Goal: Task Accomplishment & Management: Manage account settings

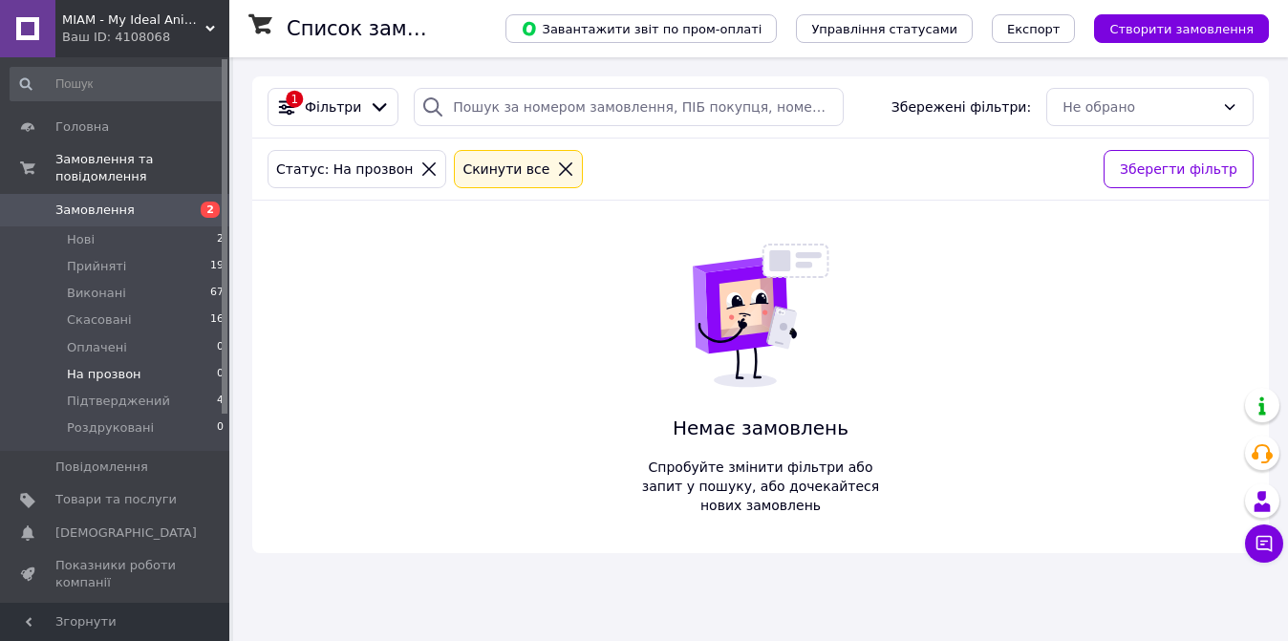
click at [91, 231] on span "Нові" at bounding box center [81, 239] width 28 height 17
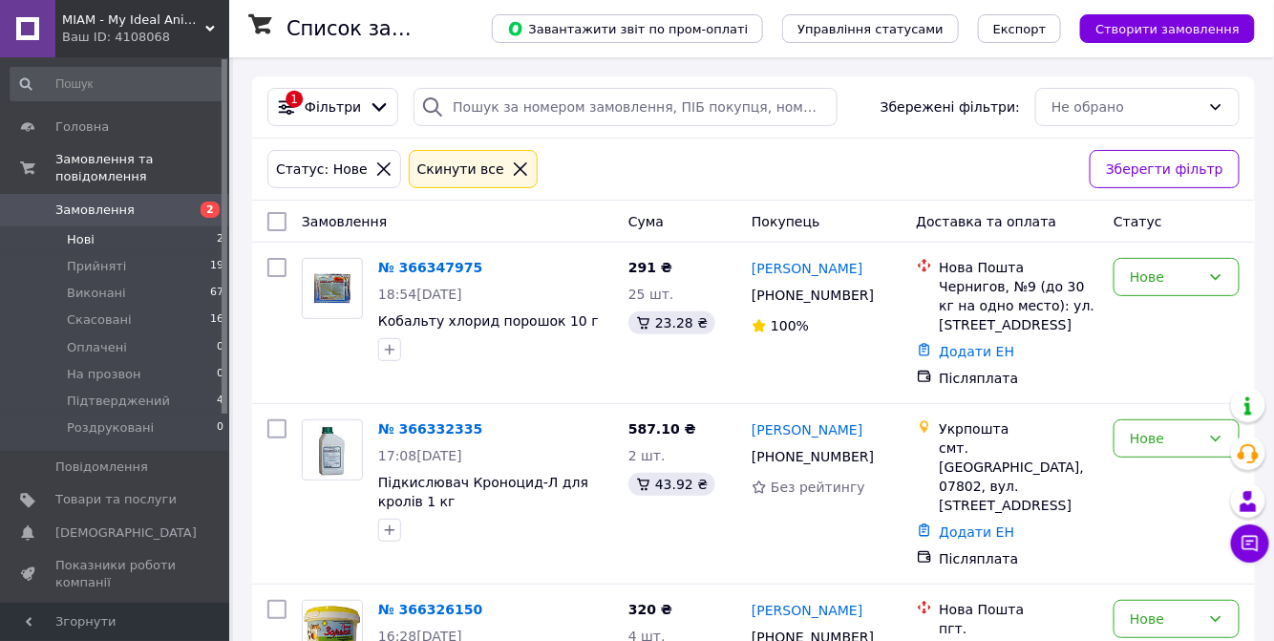
click at [269, 218] on input "checkbox" at bounding box center [276, 221] width 19 height 19
checkbox input "true"
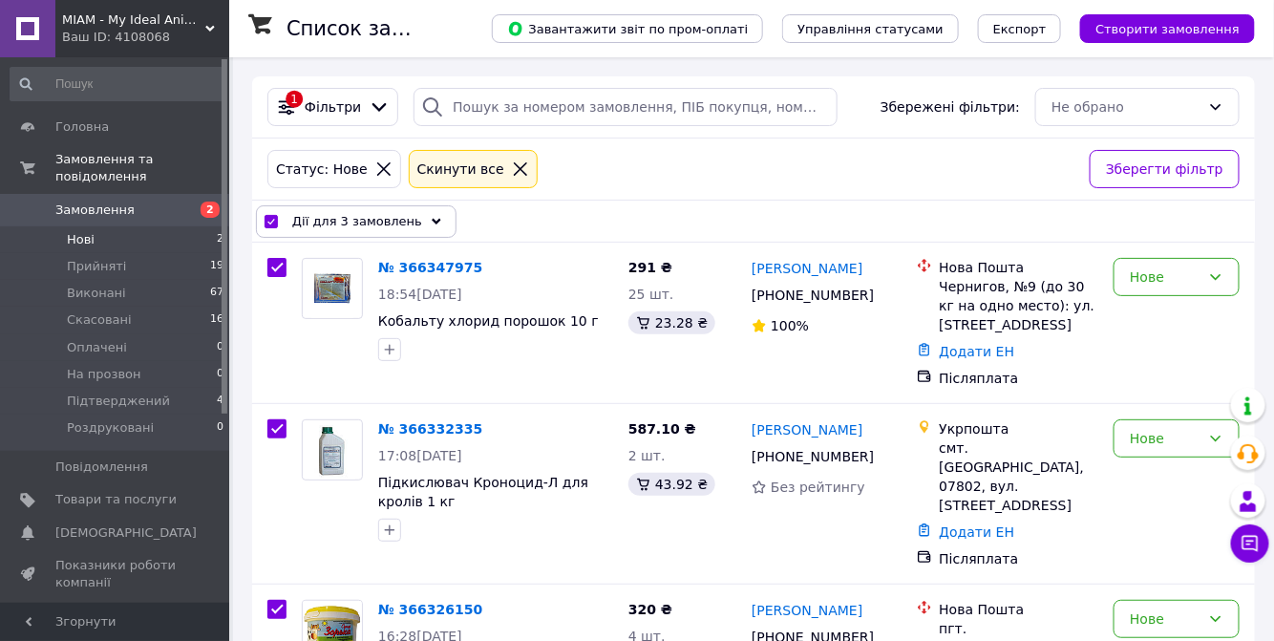
click at [330, 220] on span "Дії для 3 замовлень" at bounding box center [357, 221] width 130 height 19
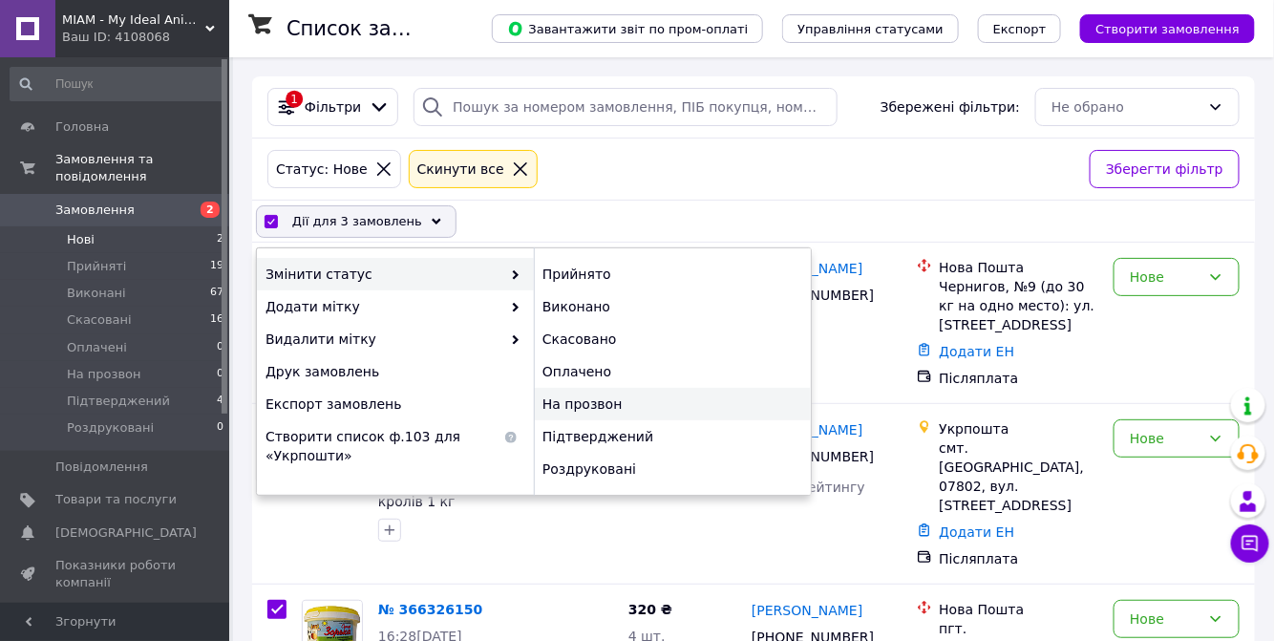
click at [597, 394] on div "На прозвон" at bounding box center [672, 404] width 277 height 32
checkbox input "false"
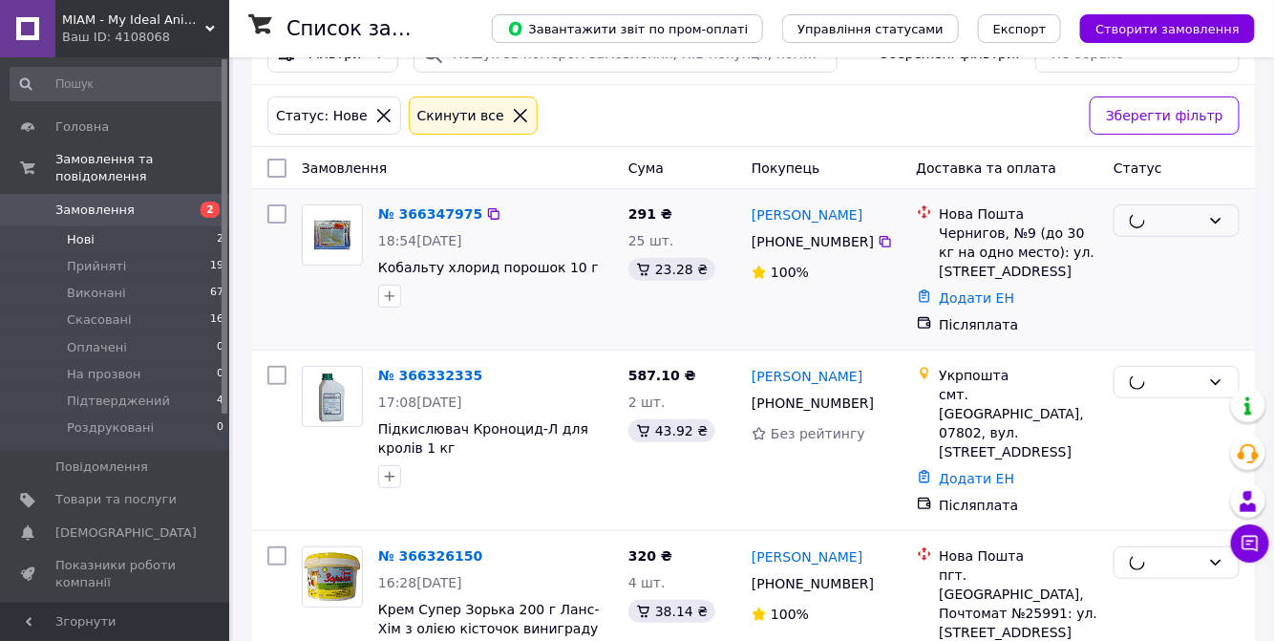
scroll to position [114, 0]
